Goal: Transaction & Acquisition: Purchase product/service

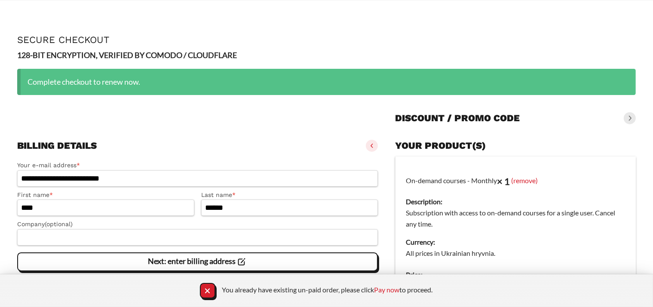
scroll to position [122, 0]
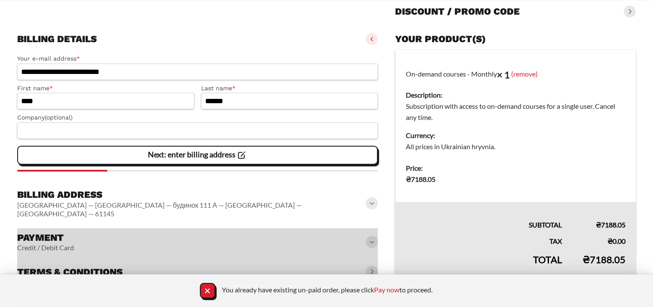
click at [0, 0] on slot "Next: enter billing address" at bounding box center [0, 0] width 0 height 0
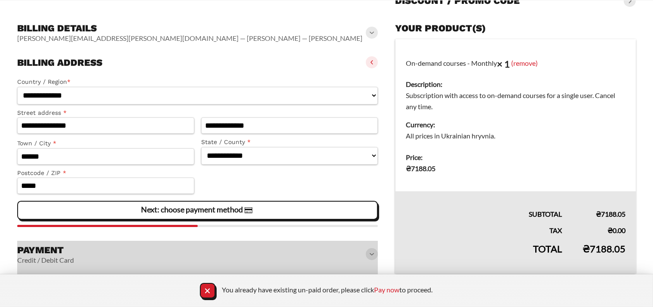
scroll to position [139, 0]
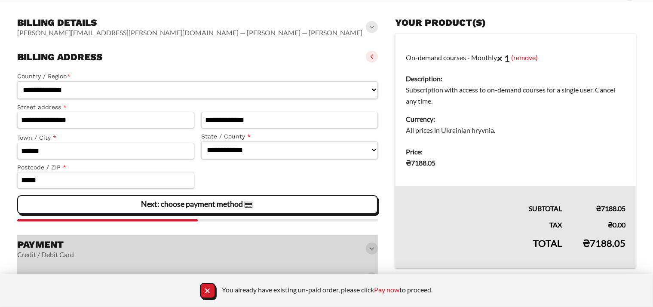
click at [0, 0] on slot "Next: choose payment method" at bounding box center [0, 0] width 0 height 0
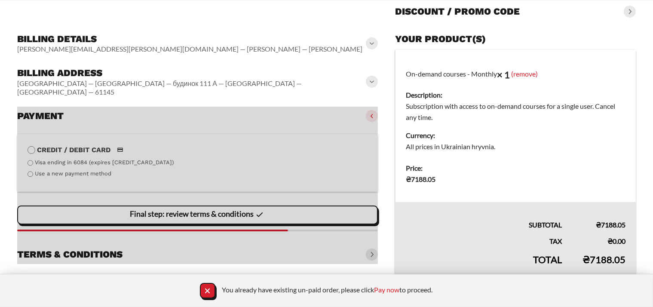
scroll to position [122, 0]
click at [28, 163] on div at bounding box center [197, 185] width 361 height 157
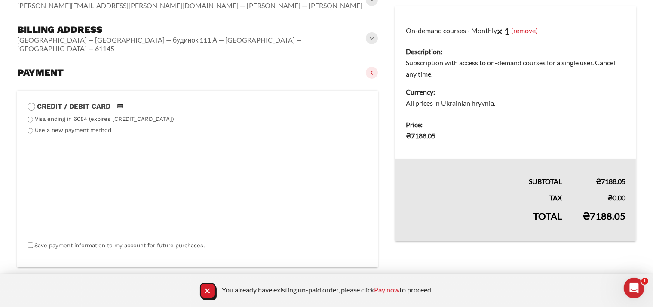
scroll to position [209, 0]
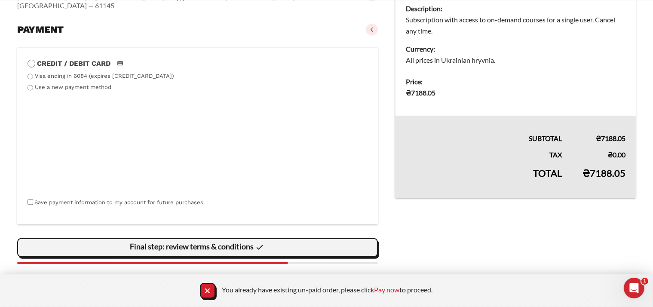
click at [0, 0] on slot "Final step: review terms & conditions" at bounding box center [0, 0] width 0 height 0
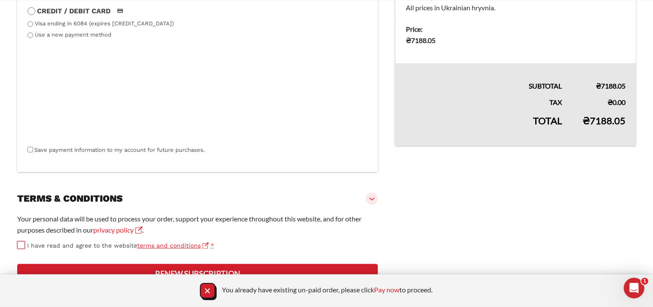
scroll to position [284, 0]
click at [215, 269] on button "Renew subscription" at bounding box center [197, 273] width 361 height 19
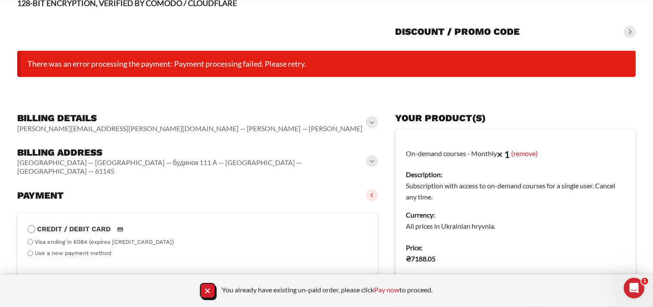
scroll to position [67, 0]
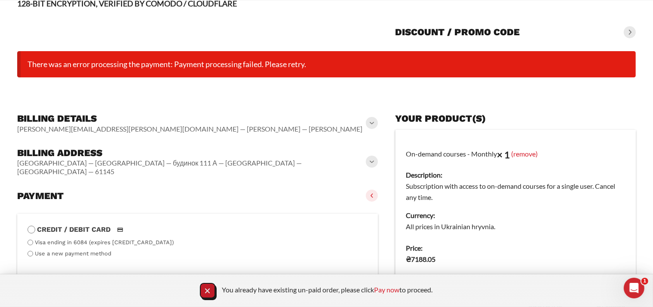
click at [210, 290] on icon "Close Notification" at bounding box center [208, 291] width 12 height 12
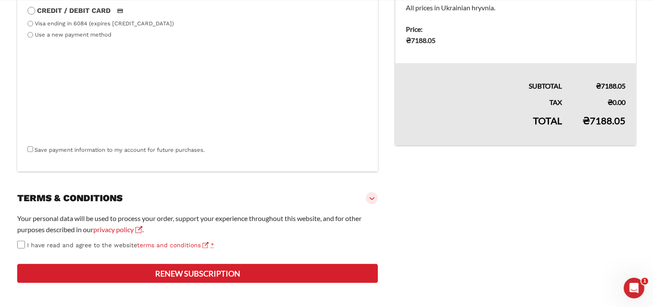
scroll to position [308, 0]
click at [198, 270] on button "Renew subscription" at bounding box center [197, 273] width 361 height 19
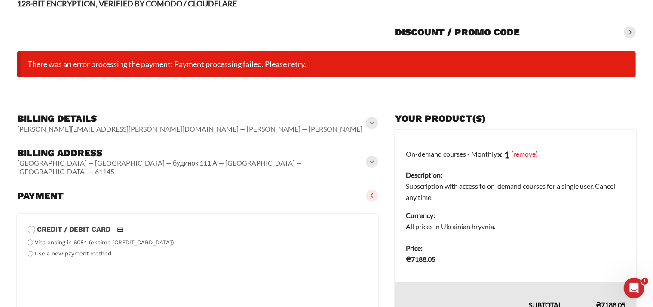
scroll to position [153, 0]
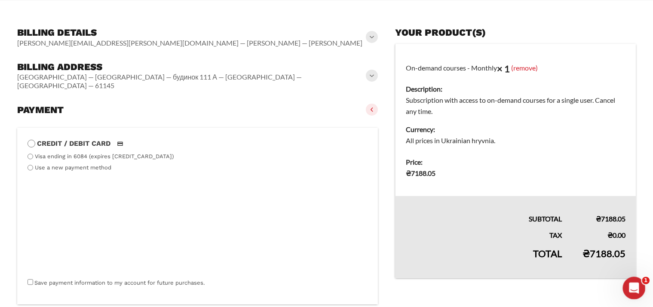
drag, startPoint x: 1247, startPoint y: 559, endPoint x: 627, endPoint y: 282, distance: 679.0
click at [625, 281] on div "Open Intercom Messenger" at bounding box center [633, 287] width 28 height 28
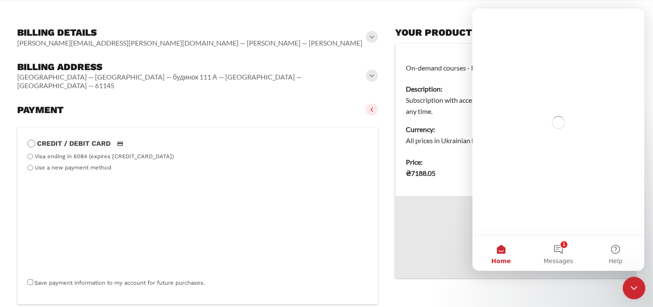
scroll to position [0, 0]
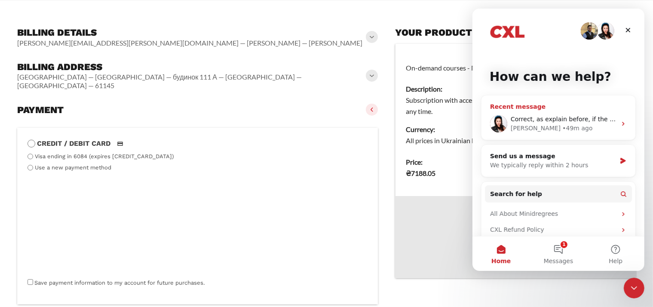
click at [559, 119] on span "Correct, as explain before, if the renewal is made, yes, the next month is free." at bounding box center [628, 119] width 236 height 7
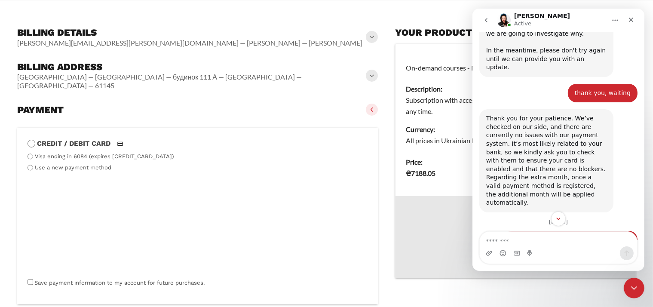
scroll to position [308, 0]
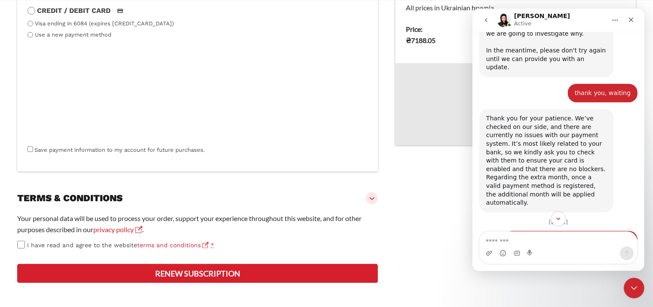
click at [173, 272] on button "Renew subscription" at bounding box center [197, 273] width 361 height 19
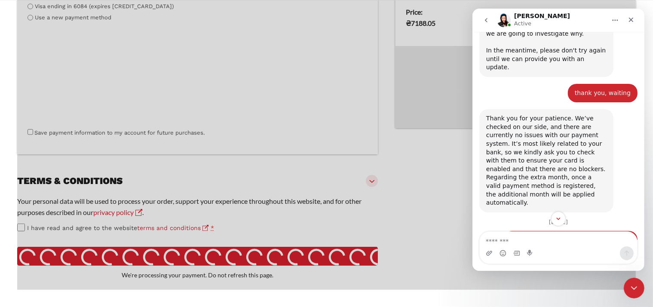
type button "Renew subscription"
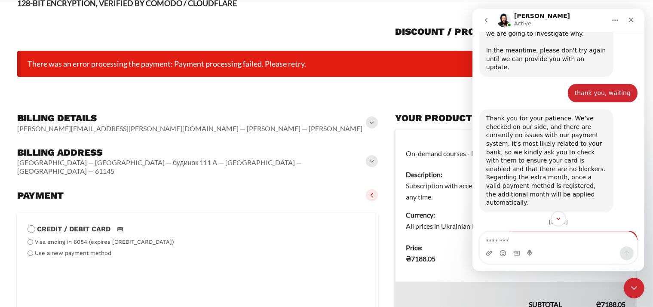
scroll to position [67, 0]
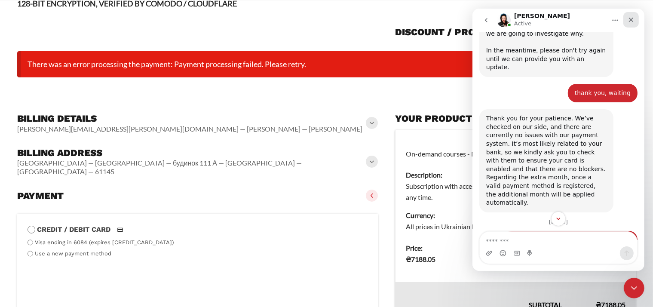
click at [632, 20] on icon "Close" at bounding box center [630, 19] width 7 height 7
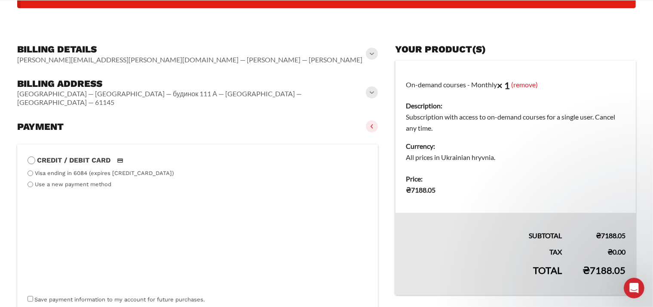
scroll to position [0, 0]
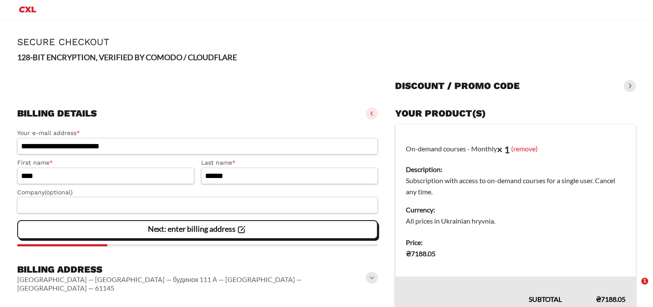
click at [26, 6] on icon "Primary Menu" at bounding box center [27, 9] width 21 height 10
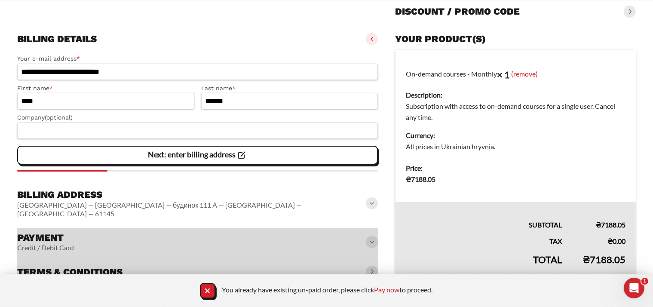
click at [0, 0] on slot "Next: enter billing address" at bounding box center [0, 0] width 0 height 0
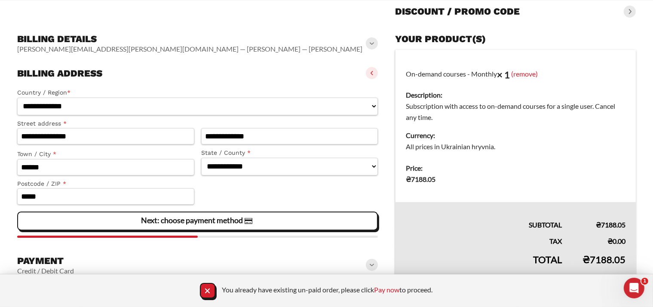
scroll to position [139, 0]
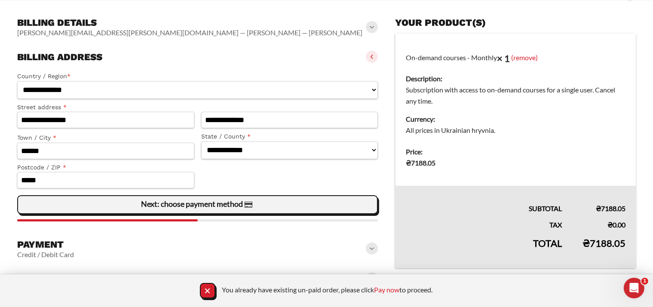
click at [0, 0] on slot "Next: choose payment method" at bounding box center [0, 0] width 0 height 0
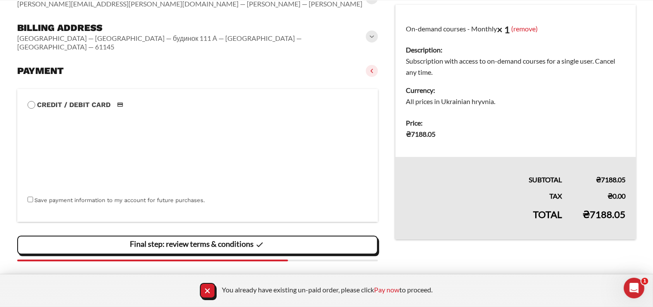
scroll to position [165, 0]
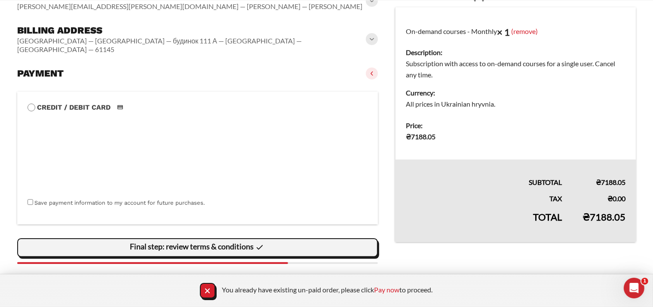
click at [0, 0] on slot "Final step: review terms & conditions" at bounding box center [0, 0] width 0 height 0
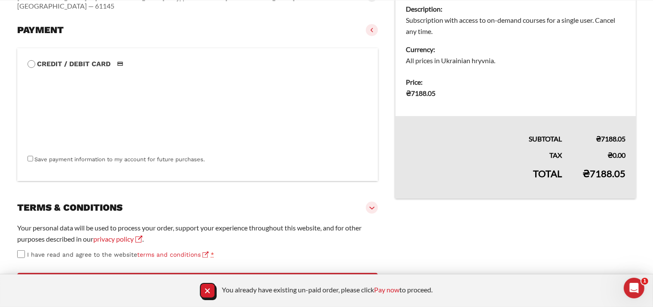
scroll to position [209, 0]
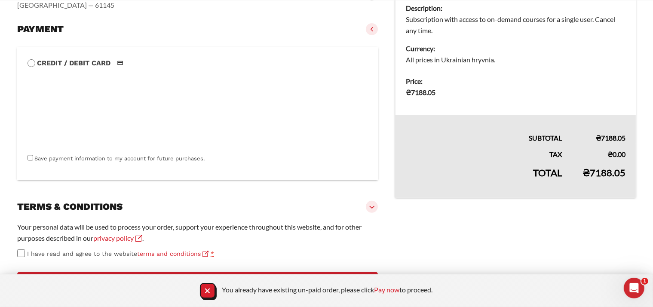
click at [19, 249] on label "I have read and agree to the website terms and conditions *" at bounding box center [197, 254] width 361 height 10
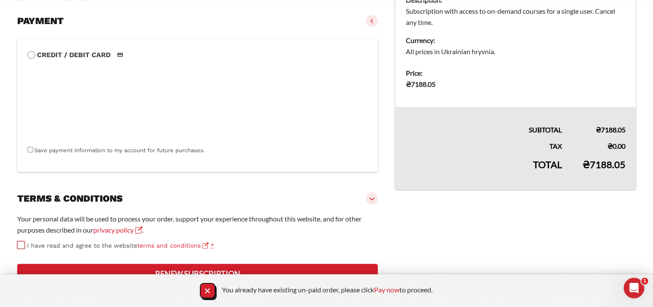
scroll to position [240, 0]
click at [227, 267] on button "Renew subscription" at bounding box center [197, 273] width 361 height 19
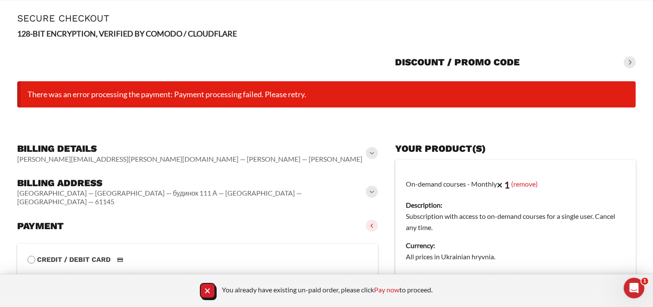
scroll to position [24, 0]
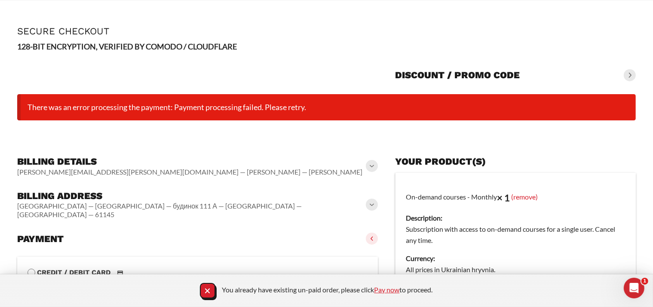
click at [384, 288] on link "Pay now" at bounding box center [387, 290] width 25 height 8
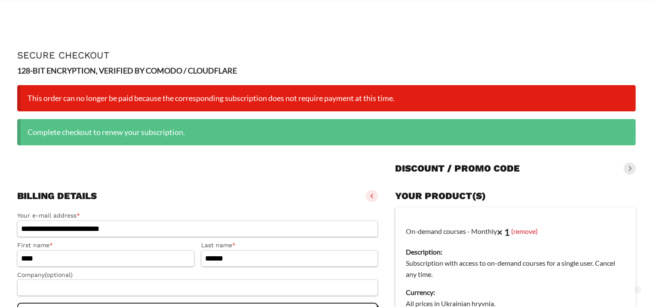
click at [231, 207] on div "**********" at bounding box center [197, 268] width 361 height 122
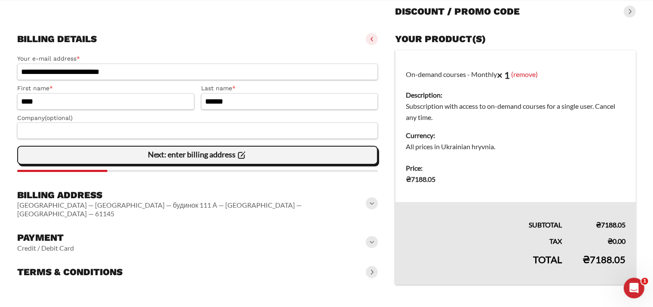
click at [0, 0] on slot "Next: enter billing address" at bounding box center [0, 0] width 0 height 0
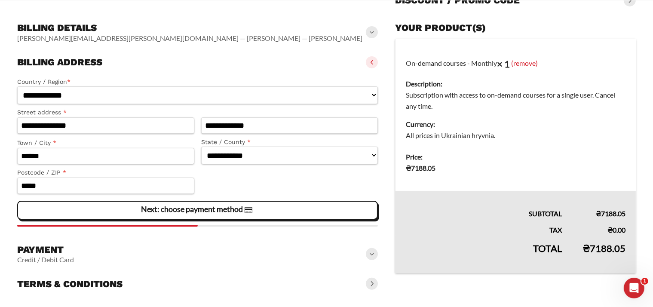
scroll to position [174, 0]
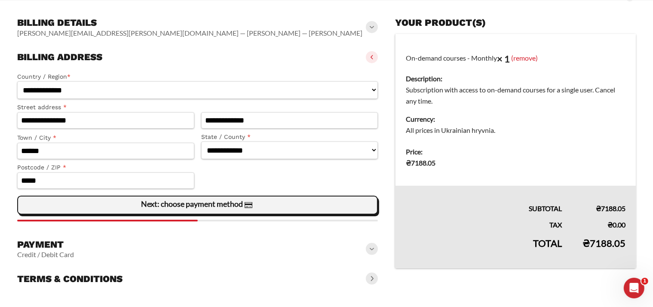
click at [0, 0] on slot "Next: choose payment method" at bounding box center [0, 0] width 0 height 0
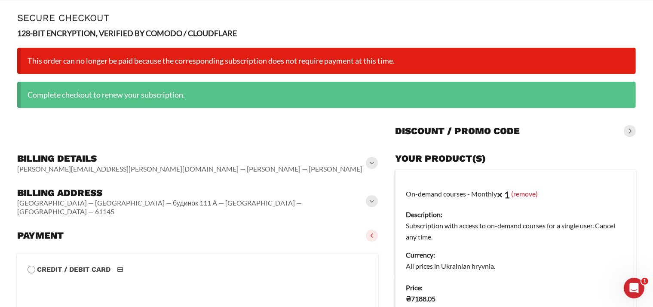
scroll to position [166, 0]
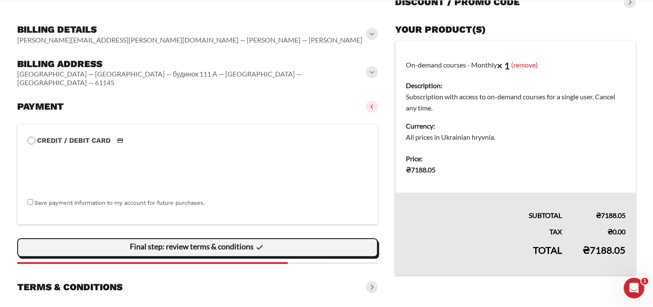
click at [0, 0] on slot "Final step: review terms & conditions" at bounding box center [0, 0] width 0 height 0
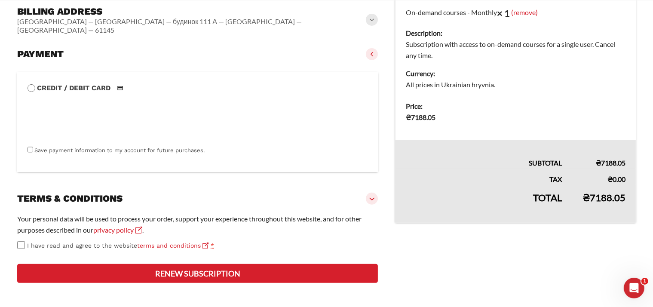
scroll to position [242, 0]
click at [216, 268] on button "Renew subscription" at bounding box center [197, 273] width 361 height 19
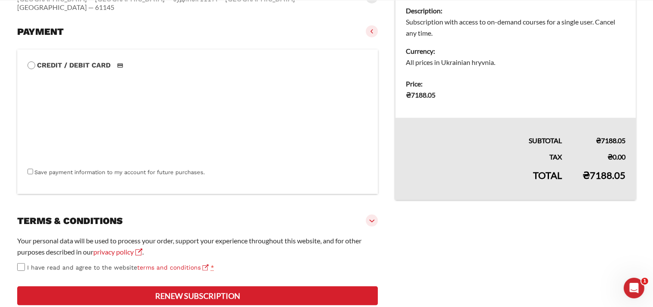
scroll to position [59, 0]
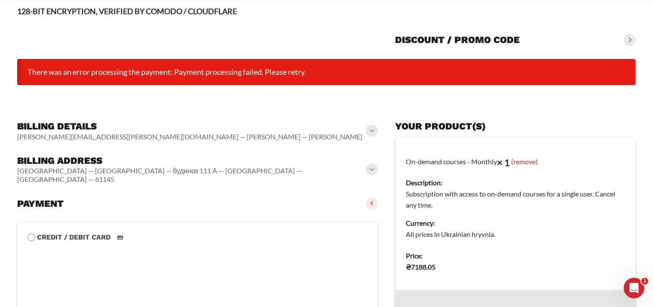
click at [274, 93] on form "**********" at bounding box center [326, 267] width 619 height 433
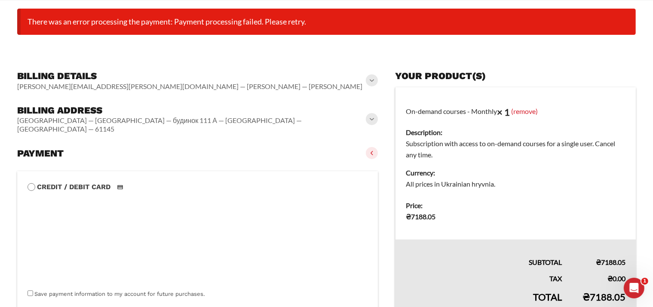
scroll to position [145, 0]
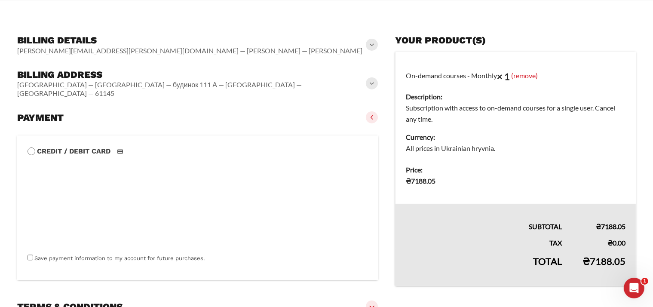
click at [371, 77] on span at bounding box center [372, 83] width 12 height 12
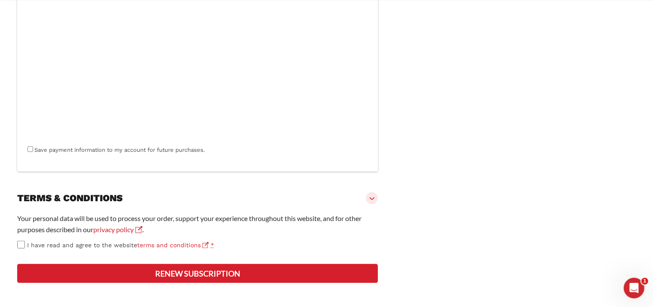
scroll to position [484, 0]
click at [152, 270] on button "Renew subscription" at bounding box center [197, 273] width 361 height 19
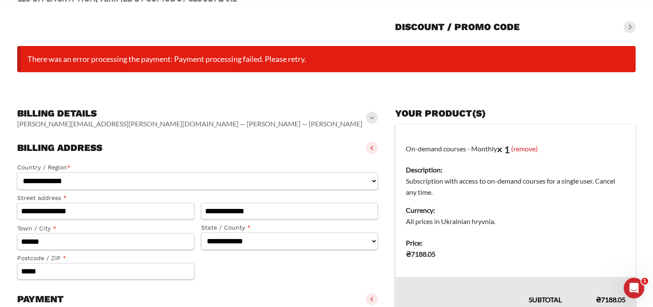
scroll to position [0, 0]
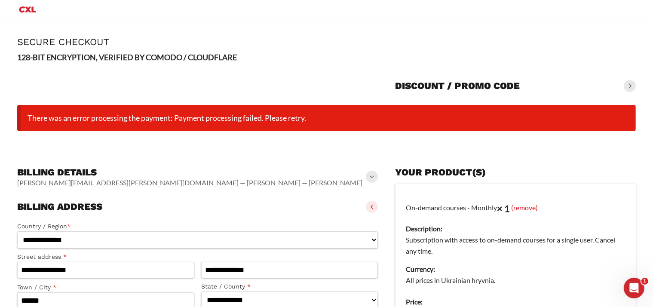
click at [29, 11] on icon "Primary Menu" at bounding box center [27, 9] width 17 height 6
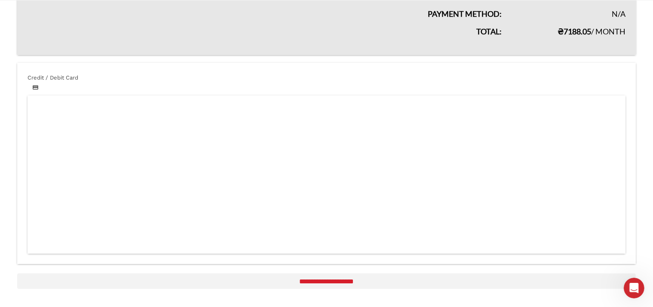
scroll to position [259, 0]
click at [633, 286] on icon "Open Intercom Messenger" at bounding box center [633, 287] width 14 height 14
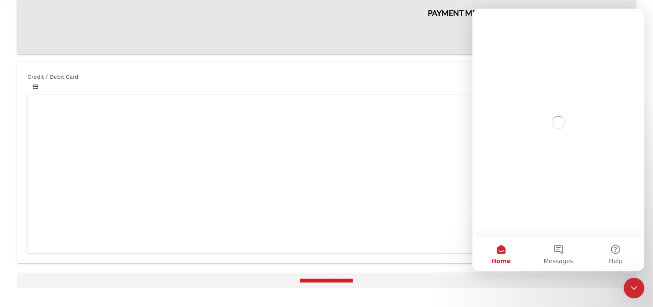
scroll to position [0, 0]
